Goal: Task Accomplishment & Management: Complete application form

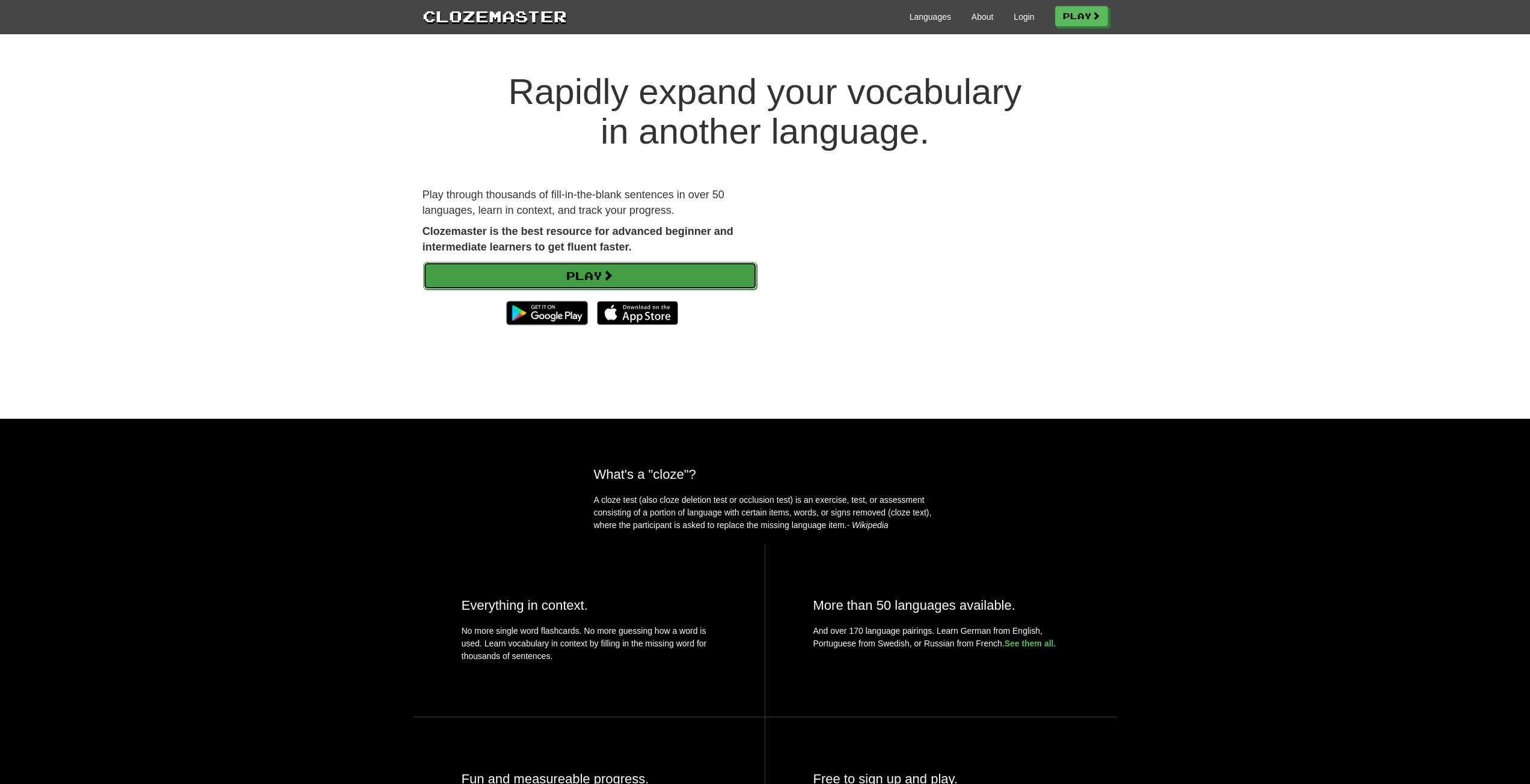
click at [518, 271] on link "Play" at bounding box center [590, 276] width 334 height 28
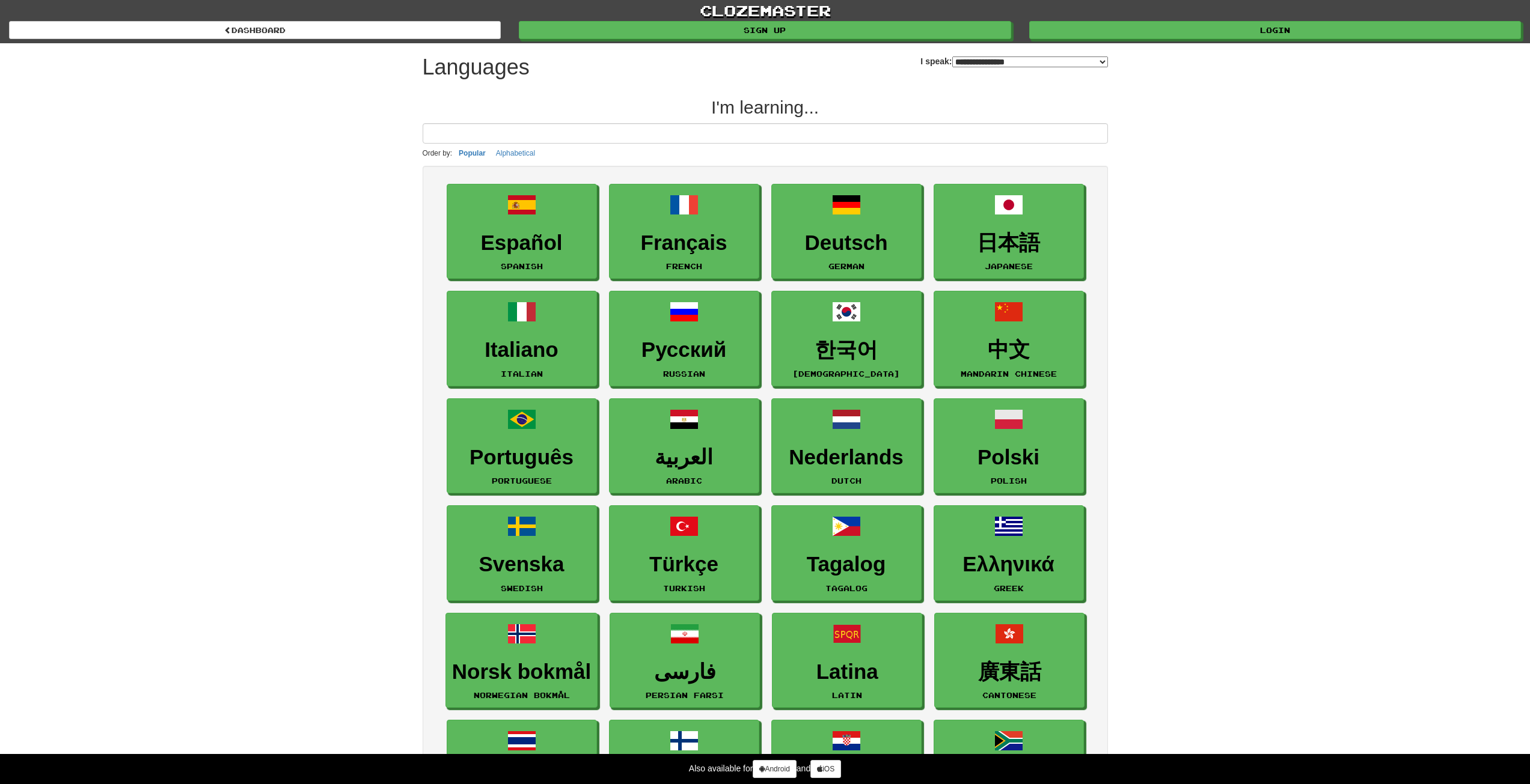
select select "*******"
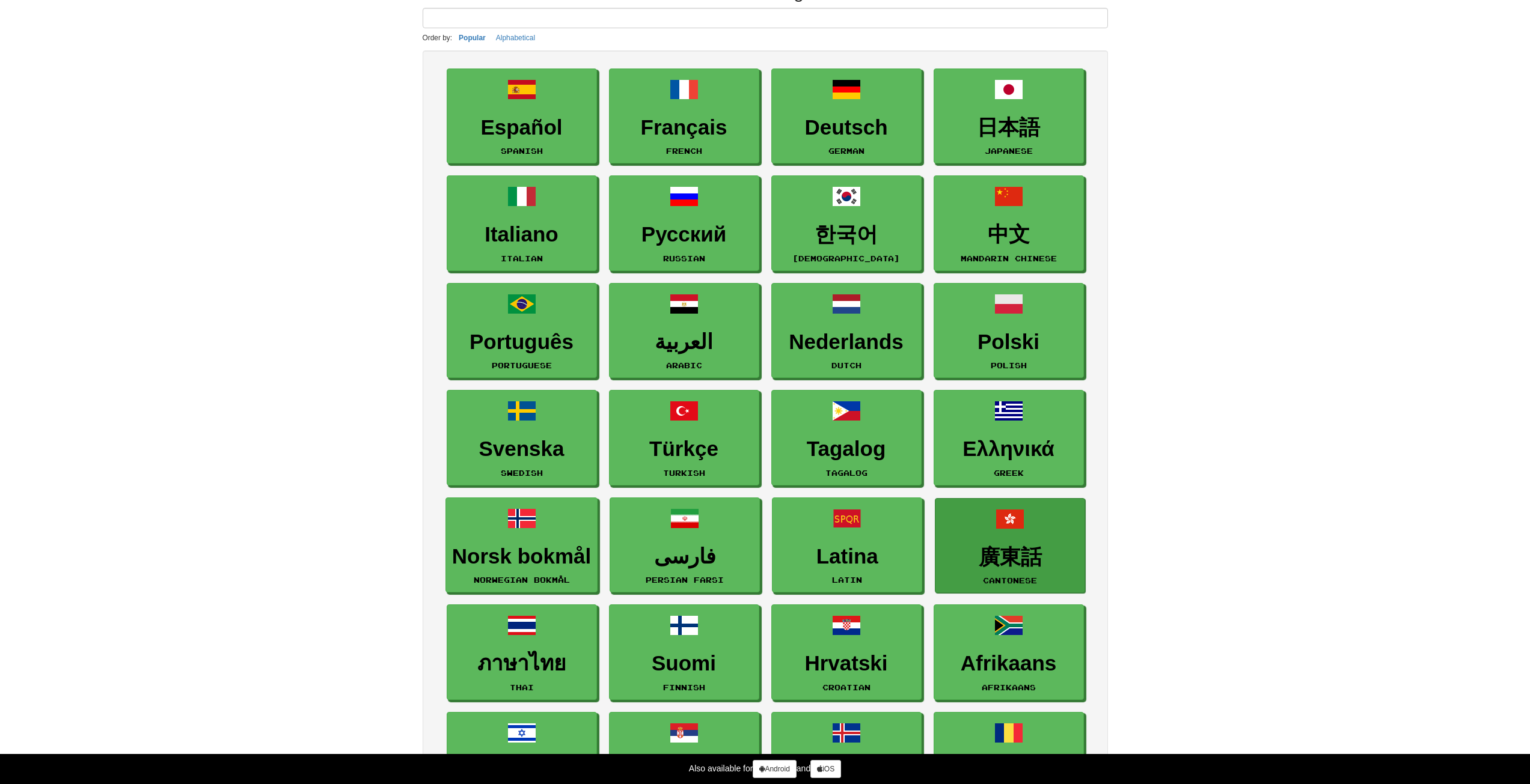
scroll to position [121, 0]
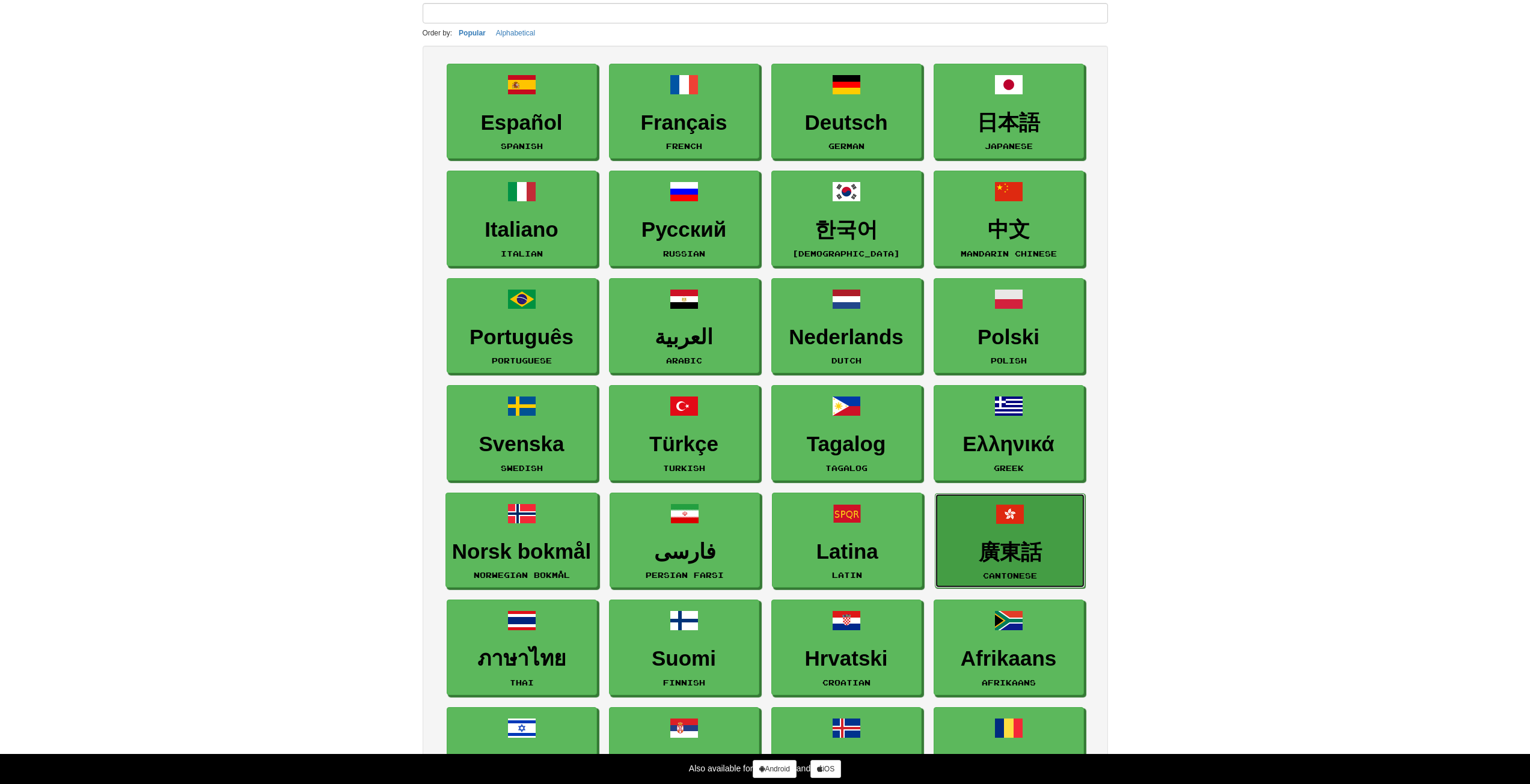
click at [1010, 534] on link "廣東話 Cantonese" at bounding box center [1010, 541] width 150 height 96
